Goal: Check status: Check status

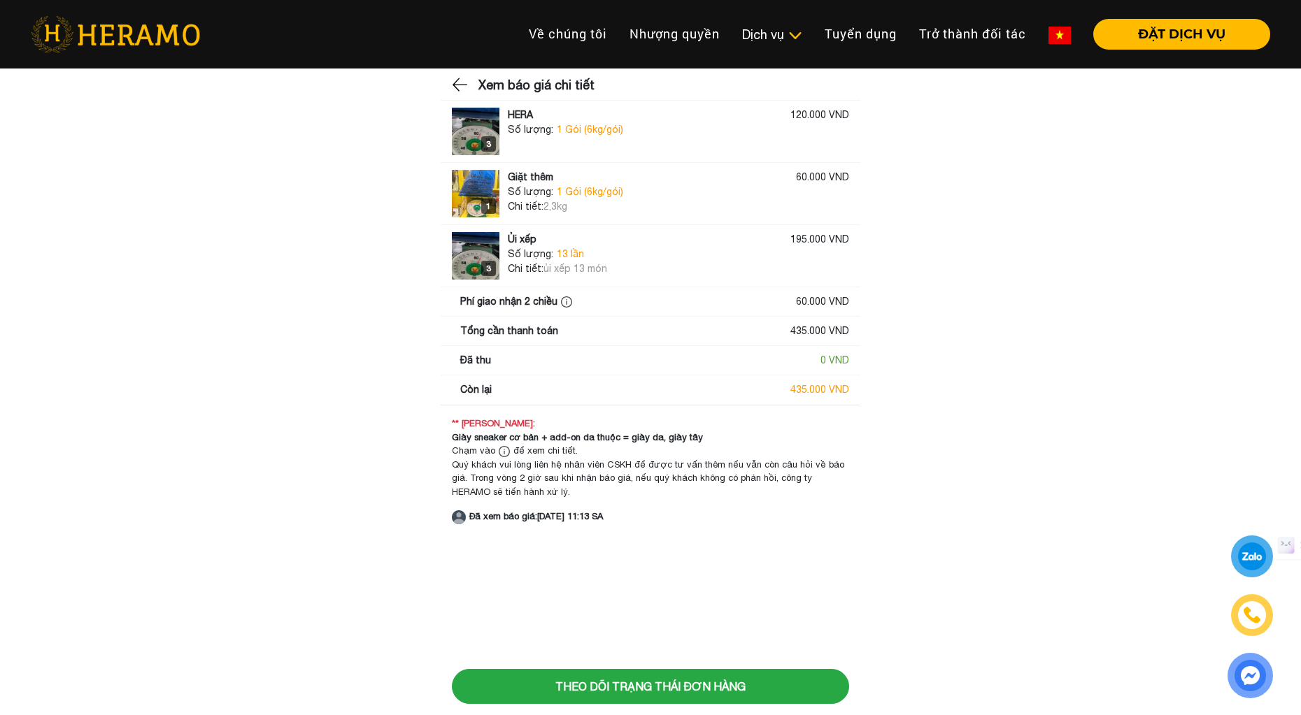
click at [457, 84] on img at bounding box center [461, 84] width 18 height 21
click at [571, 258] on span "13 lần" at bounding box center [570, 254] width 27 height 15
click at [461, 517] on img at bounding box center [459, 517] width 14 height 14
click at [463, 136] on img at bounding box center [476, 132] width 48 height 48
click at [479, 189] on img at bounding box center [476, 194] width 48 height 48
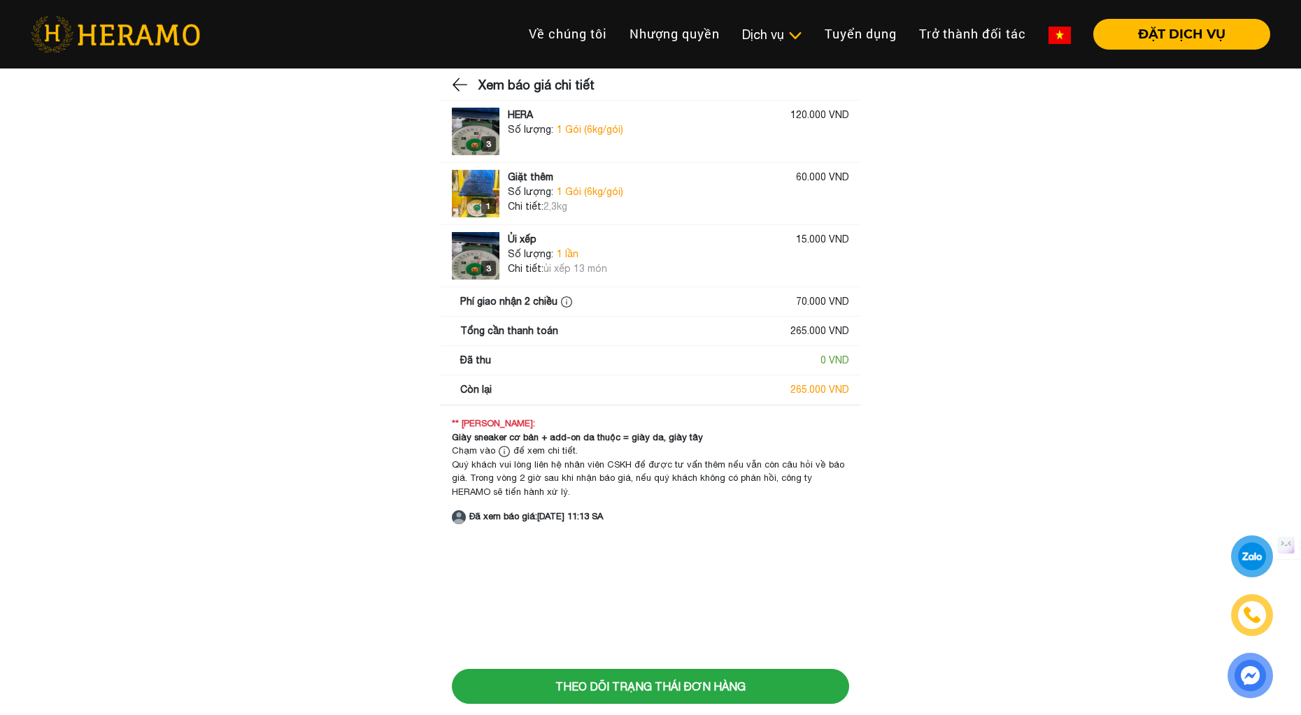
click at [471, 252] on img at bounding box center [476, 256] width 48 height 48
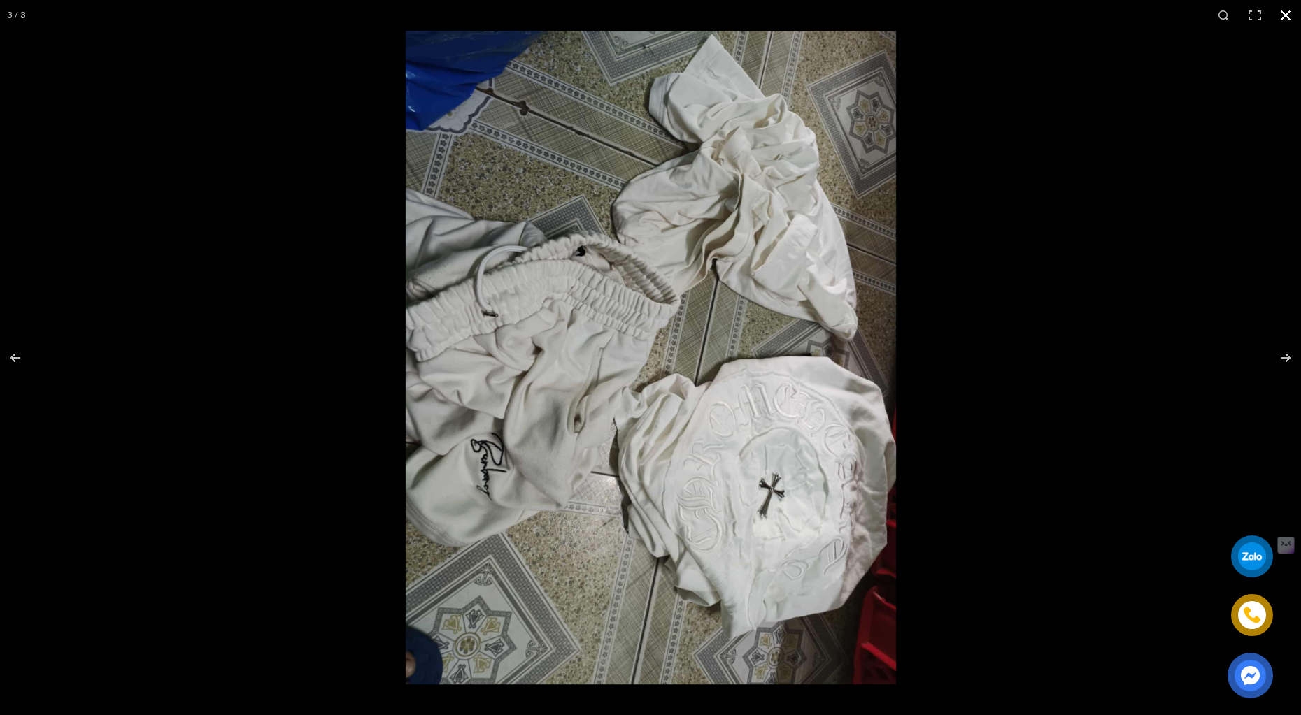
click at [280, 264] on div at bounding box center [650, 357] width 1301 height 715
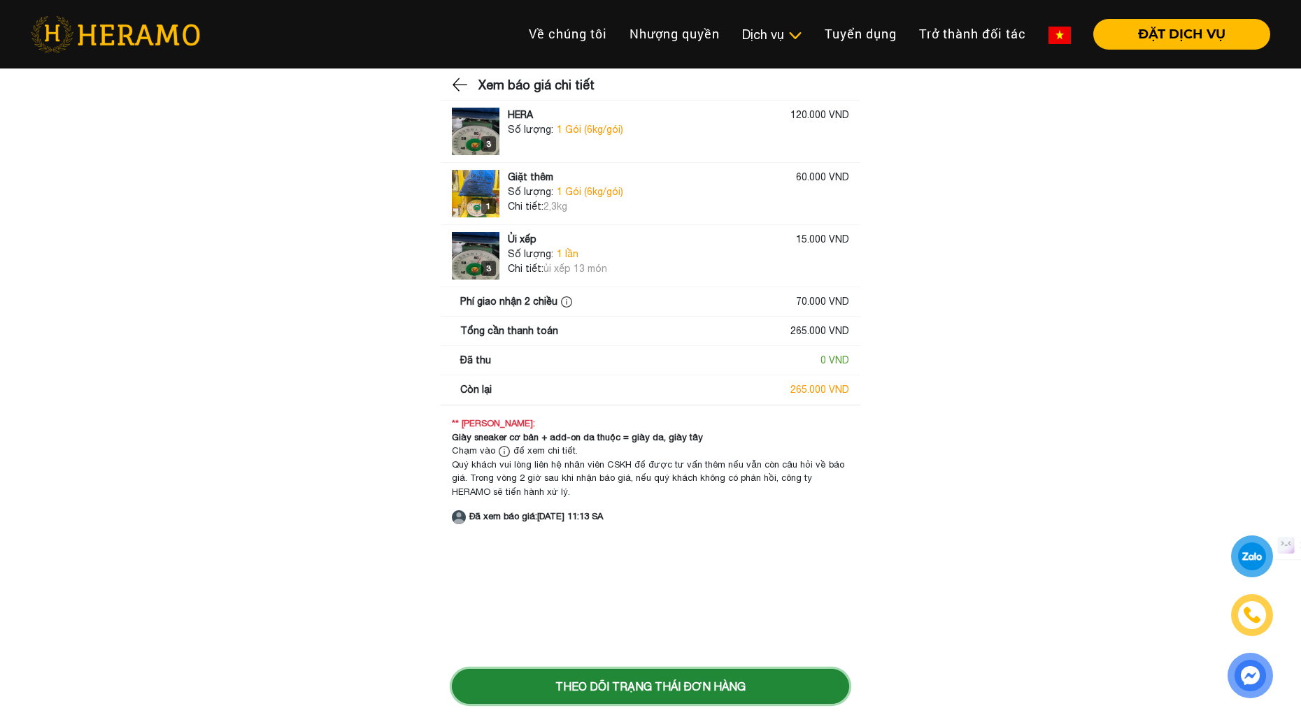
click at [589, 681] on button "Theo dõi trạng thái đơn hàng" at bounding box center [650, 686] width 397 height 35
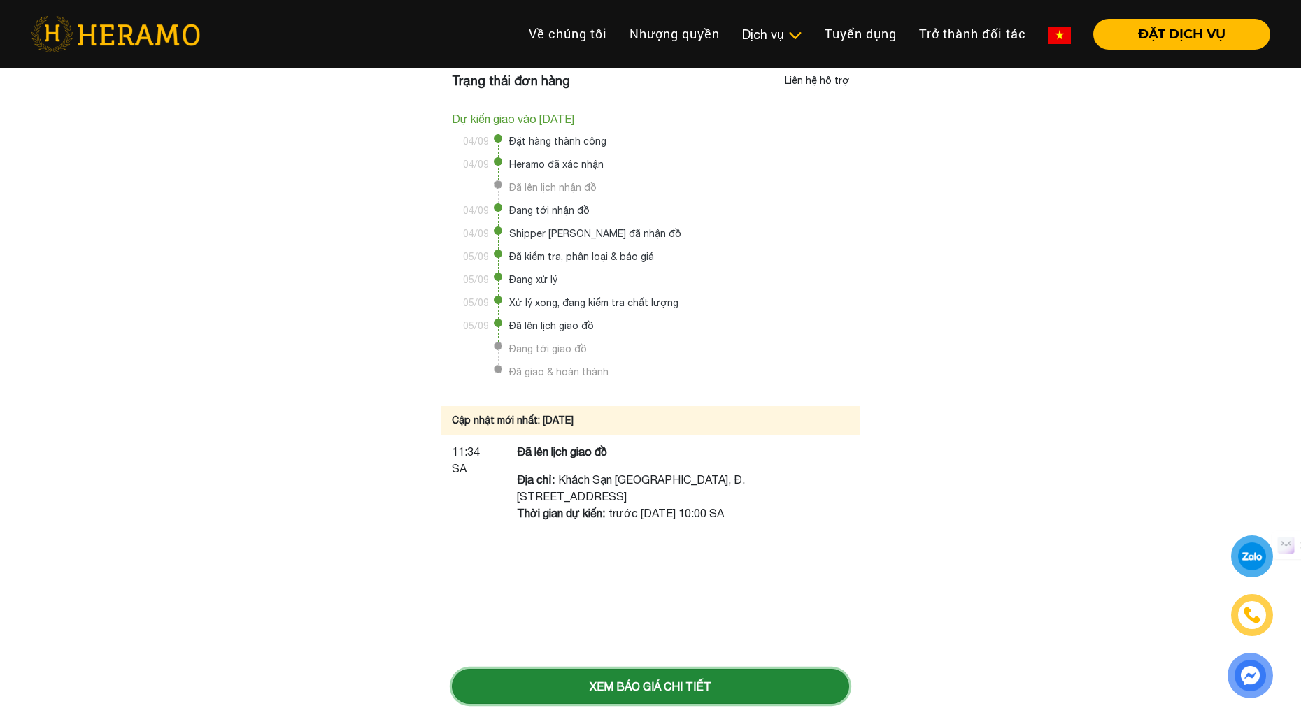
click at [592, 690] on button "Xem báo giá chi tiết" at bounding box center [650, 686] width 397 height 35
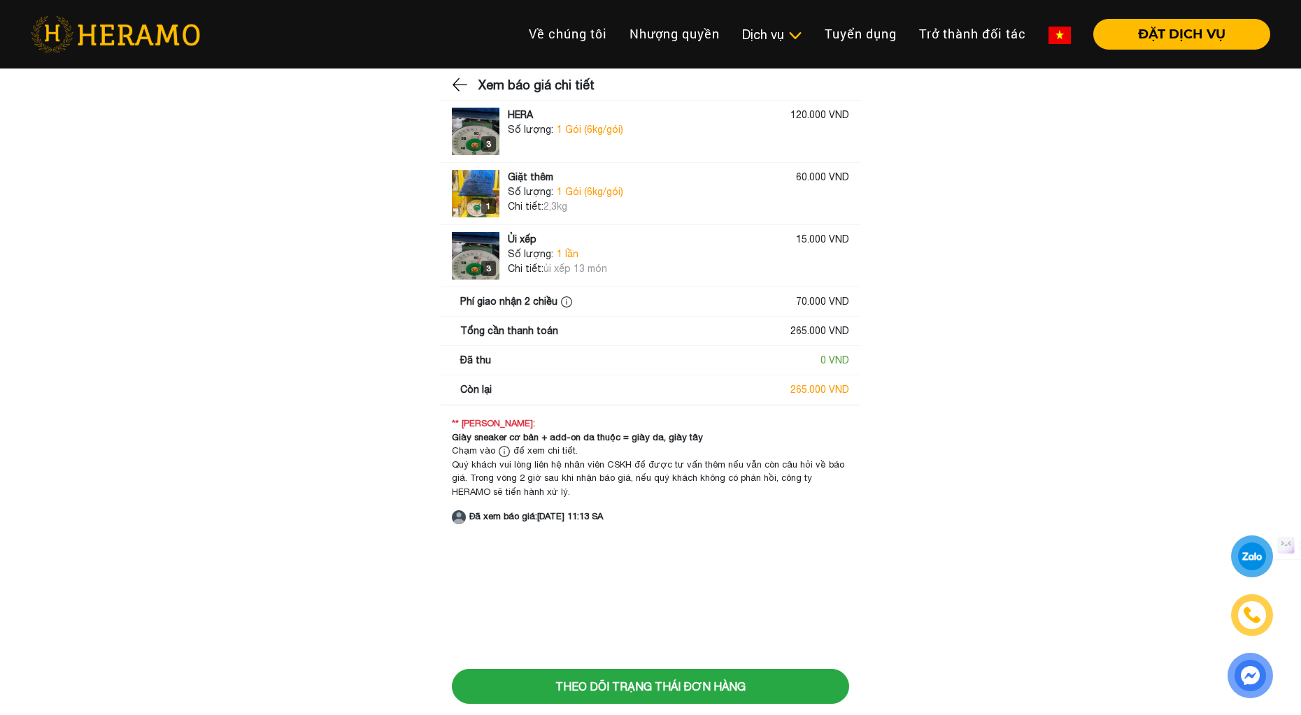
click at [562, 303] on img at bounding box center [566, 301] width 11 height 11
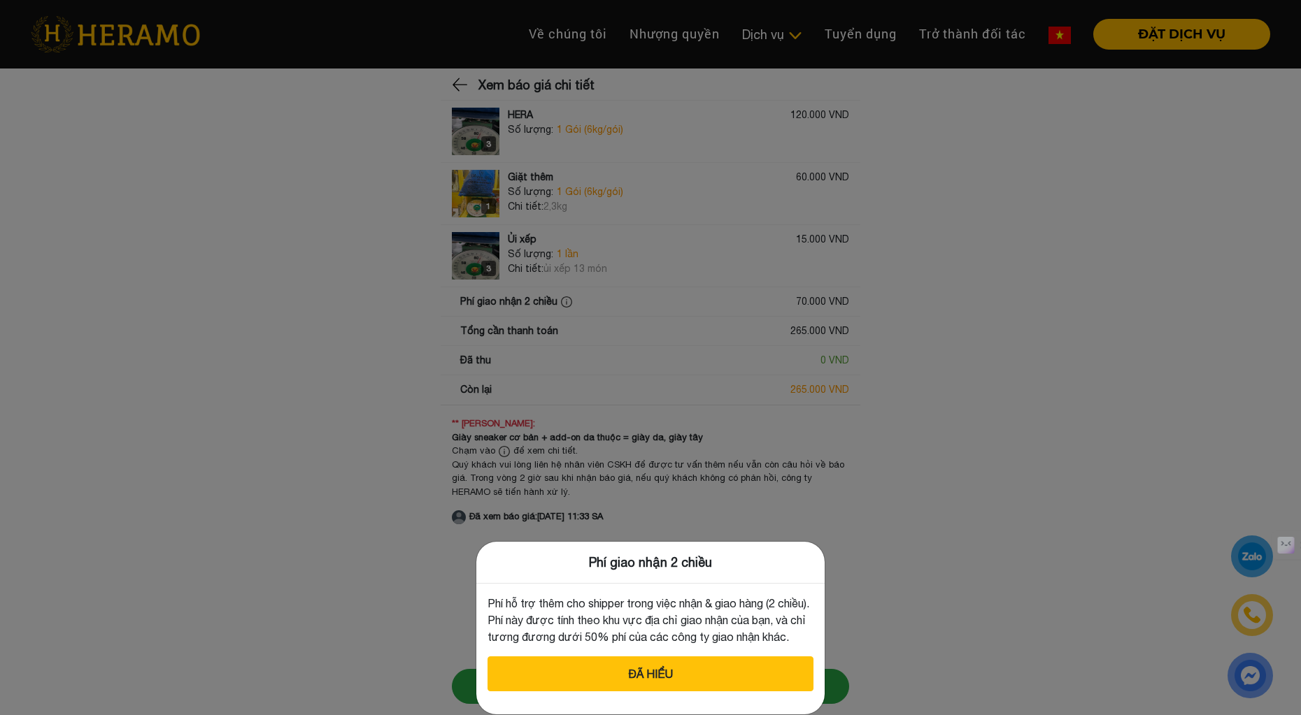
click at [585, 316] on div "Phí giao nhận 2 chiều Phí hỗ trợ thêm cho shipper trong việc nhận & giao hàng (…" at bounding box center [650, 357] width 1301 height 715
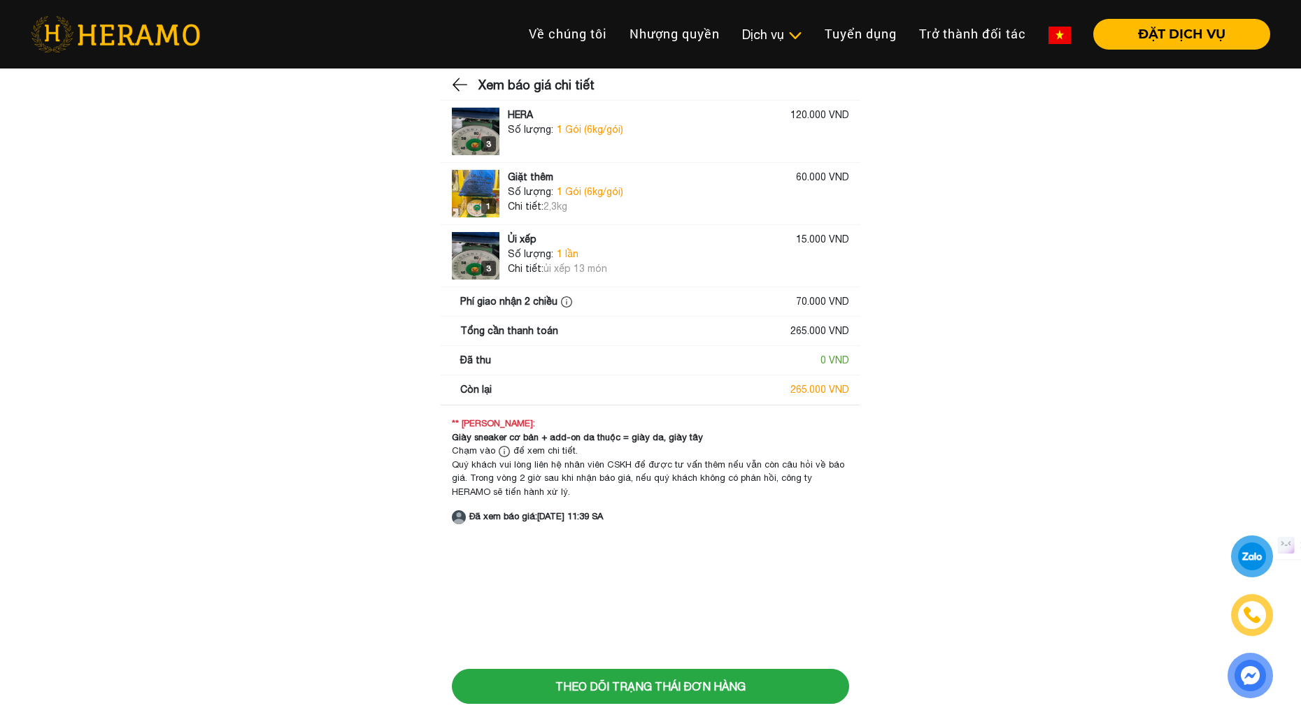
click at [561, 301] on img at bounding box center [566, 301] width 11 height 11
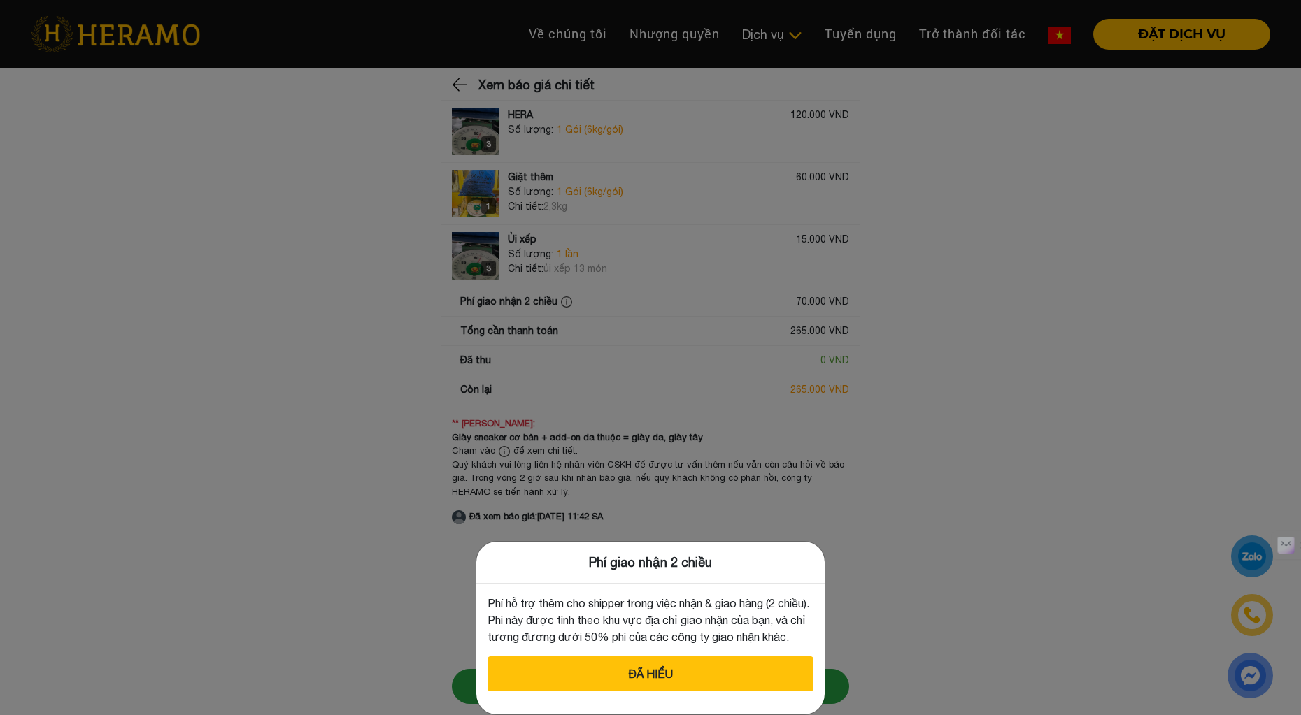
click at [603, 350] on div "Phí giao nhận 2 chiều Phí hỗ trợ thêm cho shipper trong việc nhận & giao hàng (…" at bounding box center [650, 357] width 1301 height 715
